Goal: Transaction & Acquisition: Purchase product/service

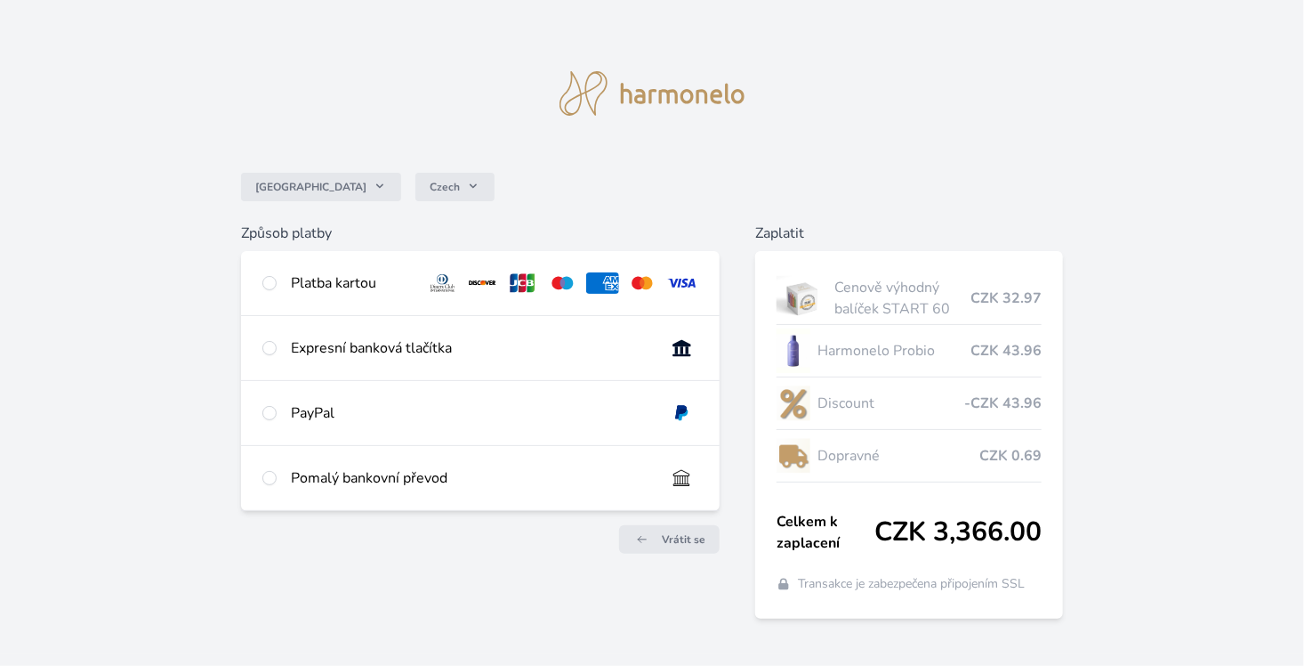
click at [267, 291] on div at bounding box center [269, 282] width 14 height 21
radio input "true"
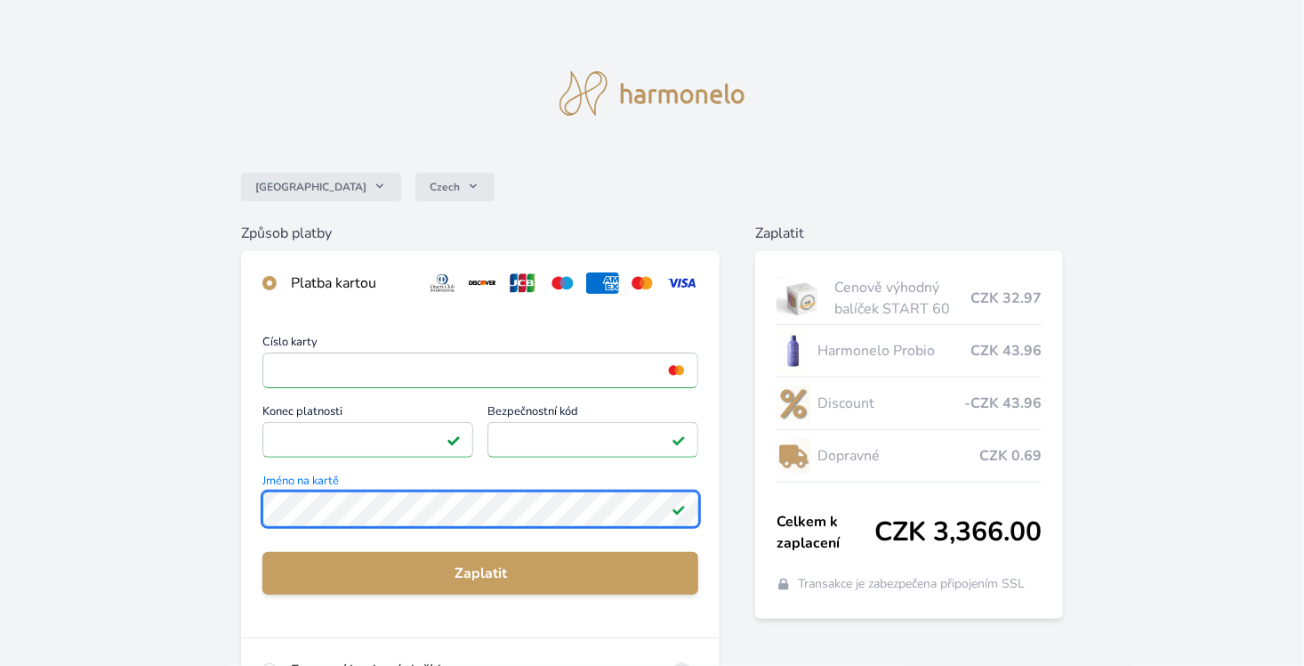
click at [101, 509] on div "Česko Czech Způsob platby Platba kartou Číslo karty <p>Your browser does not su…" at bounding box center [652, 462] width 1304 height 925
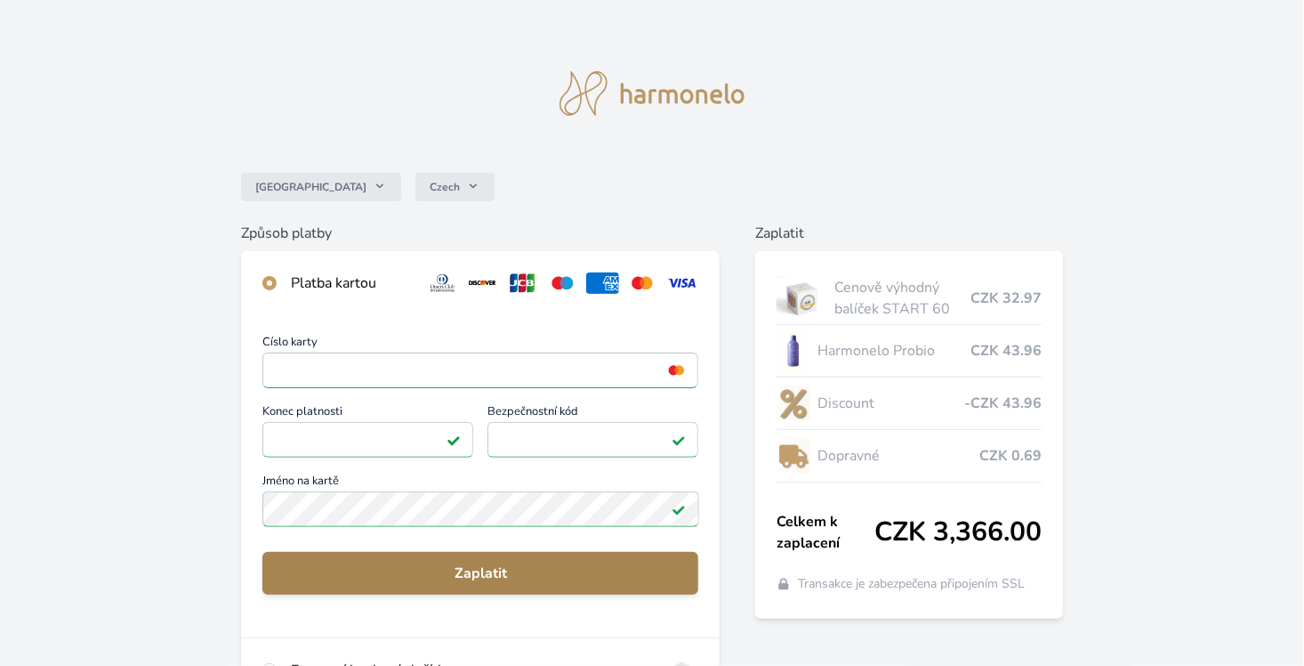
click at [395, 571] on span "Zaplatit" at bounding box center [481, 572] width 408 height 21
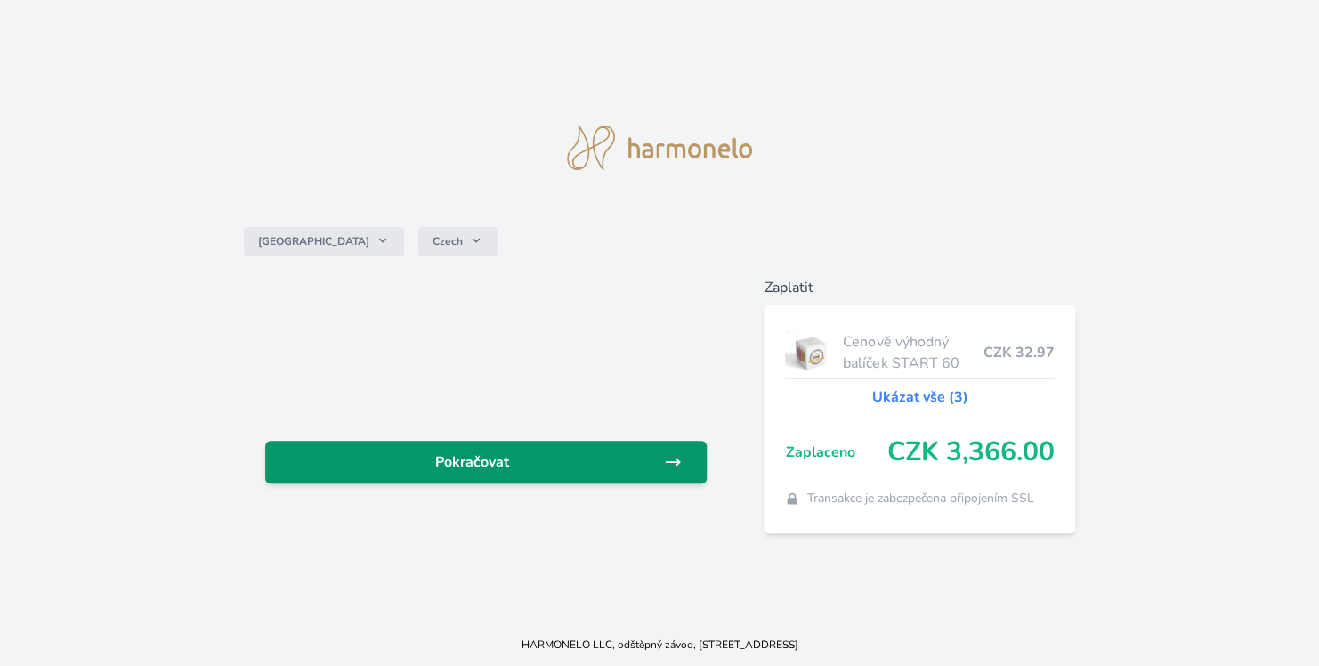
click at [532, 457] on span "Pokračovat" at bounding box center [471, 461] width 385 height 21
